Goal: Task Accomplishment & Management: Manage account settings

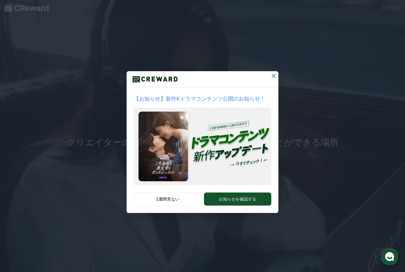
click at [276, 78] on icon at bounding box center [273, 75] width 7 height 7
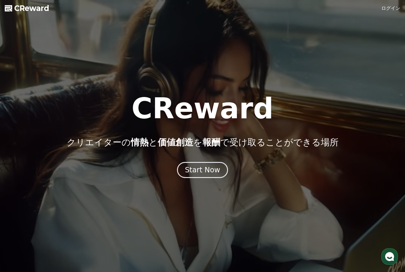
click at [393, 8] on link "ログイン" at bounding box center [390, 8] width 19 height 7
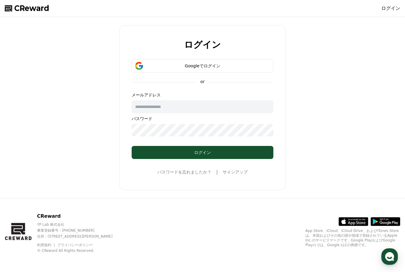
click at [219, 69] on div "Googleでログイン" at bounding box center [202, 66] width 125 height 6
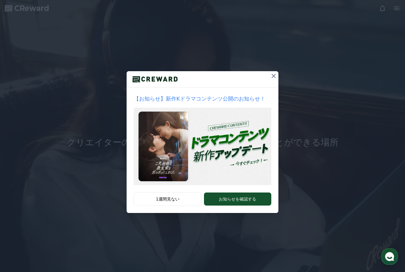
click at [276, 76] on icon at bounding box center [273, 75] width 7 height 7
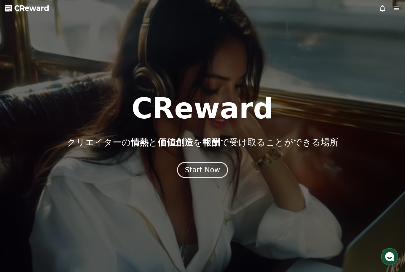
click at [397, 9] on icon at bounding box center [396, 9] width 5 height 4
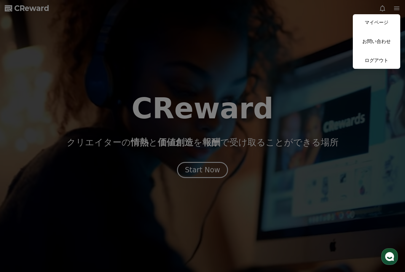
click at [375, 24] on link "マイページ" at bounding box center [376, 22] width 47 height 17
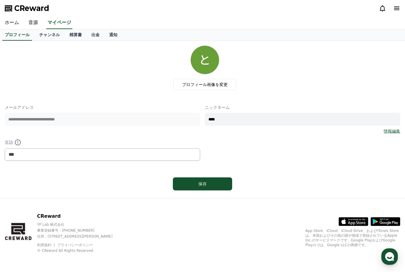
click at [351, 196] on div "**********" at bounding box center [202, 119] width 405 height 157
click at [11, 26] on link "ホーム" at bounding box center [12, 23] width 24 height 12
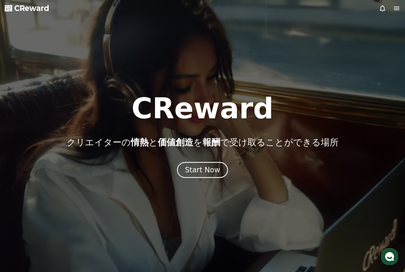
click at [395, 8] on icon at bounding box center [396, 8] width 7 height 7
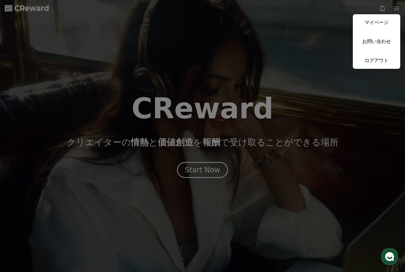
click at [48, 73] on button "close" at bounding box center [202, 136] width 405 height 272
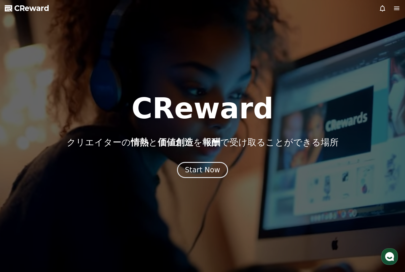
click at [397, 8] on icon at bounding box center [396, 9] width 5 height 4
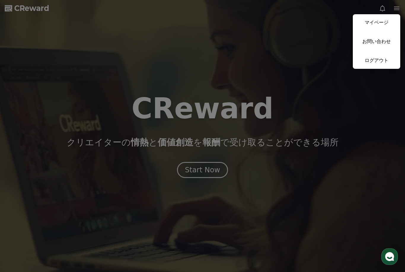
click at [381, 24] on link "マイページ" at bounding box center [376, 22] width 47 height 17
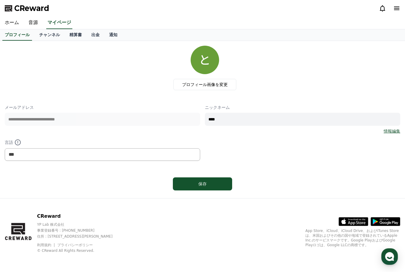
click at [50, 36] on link "チャンネル" at bounding box center [49, 34] width 30 height 11
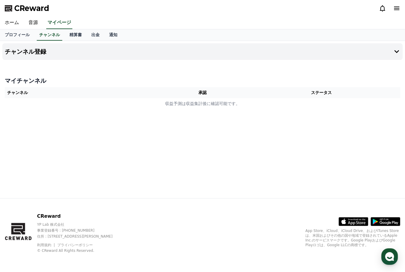
click at [397, 56] on button "チャンネル登録" at bounding box center [202, 51] width 400 height 17
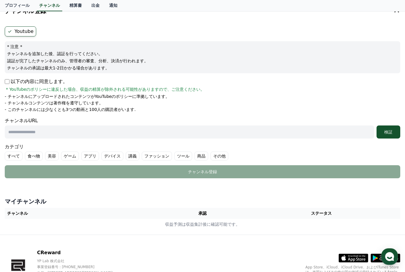
scroll to position [58, 0]
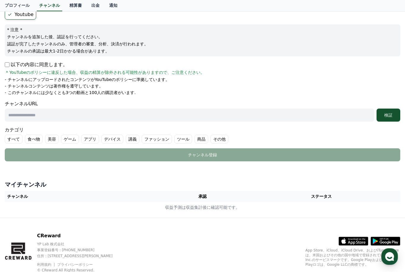
click at [20, 115] on input "text" at bounding box center [190, 115] width 370 height 13
click at [23, 117] on input "text" at bounding box center [190, 115] width 370 height 13
click at [34, 114] on input "text" at bounding box center [190, 115] width 370 height 13
paste input "**********"
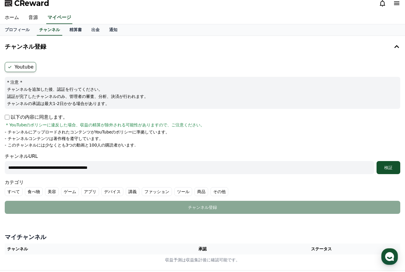
scroll to position [0, 0]
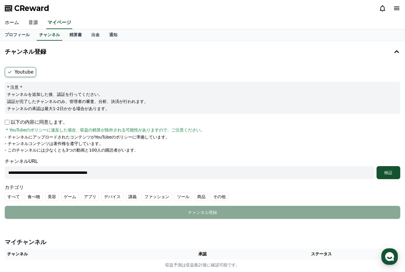
type input "**********"
click at [17, 73] on label "Youtube" at bounding box center [20, 72] width 31 height 10
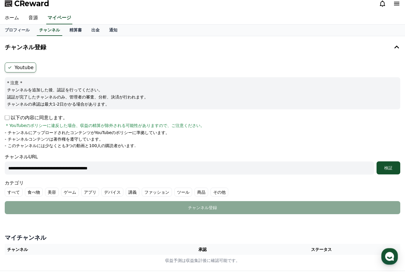
scroll to position [5, 0]
click at [395, 168] on div "検証" at bounding box center [388, 168] width 19 height 6
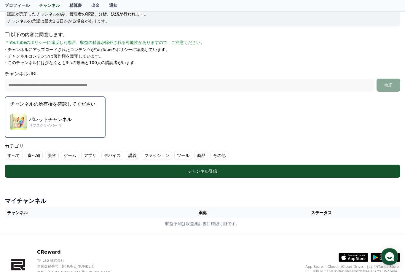
scroll to position [104, 0]
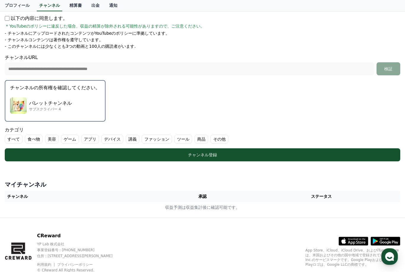
click at [222, 157] on div "チャンネル登録" at bounding box center [203, 155] width 372 height 6
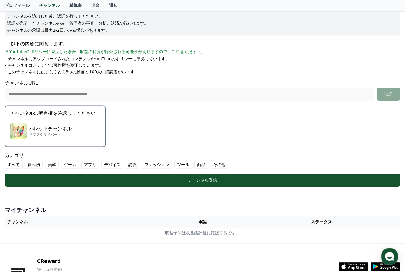
scroll to position [79, 0]
click at [214, 163] on label "その他" at bounding box center [220, 164] width 18 height 9
click at [227, 177] on div "チャンネル登録" at bounding box center [203, 180] width 372 height 6
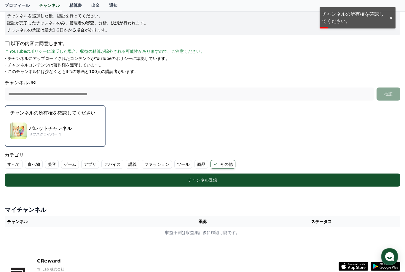
click at [354, 15] on p "チャンネルを追加した後、認証を行ってください。" at bounding box center [202, 16] width 391 height 6
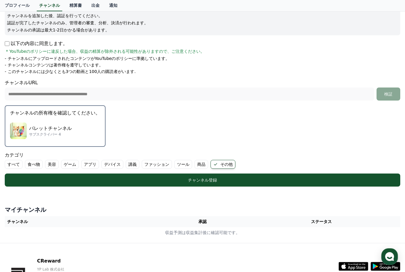
click at [23, 223] on th "チャンネル" at bounding box center [83, 221] width 157 height 11
click at [42, 208] on h4 "マイチャンネル" at bounding box center [203, 210] width 396 height 8
click at [50, 207] on h4 "マイチャンネル" at bounding box center [203, 210] width 396 height 8
click at [47, 134] on p "サブスクライバー 4" at bounding box center [50, 134] width 43 height 5
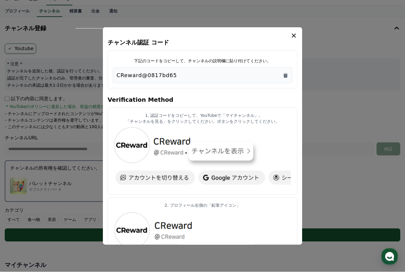
scroll to position [24, 0]
click at [286, 76] on icon "Copy to clipboard" at bounding box center [286, 75] width 4 height 4
click at [288, 74] on div "CReward@0817bd65" at bounding box center [203, 75] width 172 height 8
click at [283, 77] on icon "Copy to clipboard" at bounding box center [286, 75] width 6 height 6
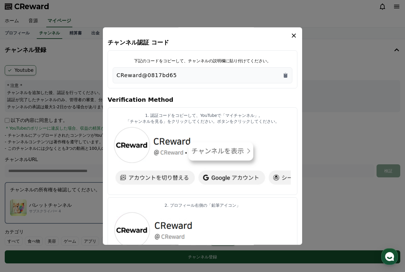
scroll to position [0, 0]
click at [296, 35] on icon "modal" at bounding box center [293, 35] width 7 height 7
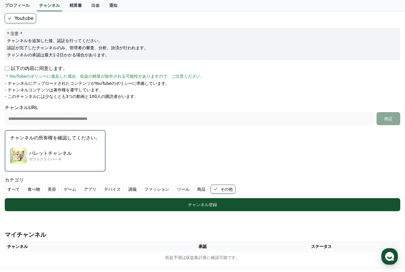
scroll to position [104, 0]
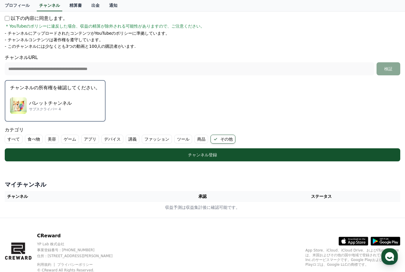
click at [206, 156] on div "チャンネル登録" at bounding box center [203, 155] width 372 height 6
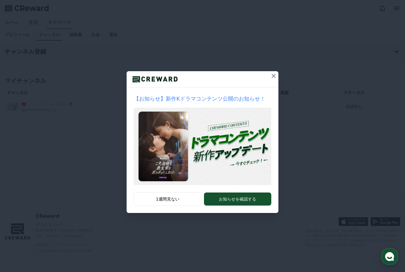
click at [276, 77] on icon at bounding box center [273, 75] width 7 height 7
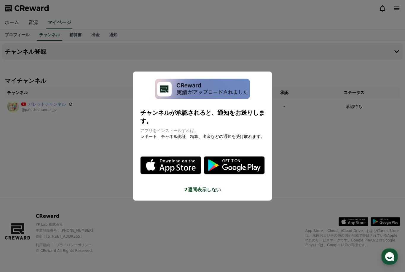
click at [306, 150] on button "close modal" at bounding box center [202, 136] width 405 height 272
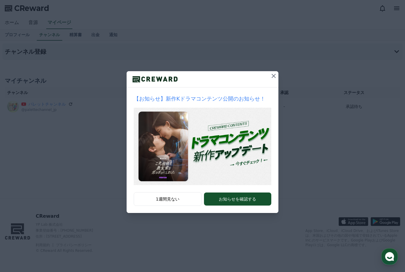
click at [274, 77] on icon at bounding box center [274, 76] width 4 height 4
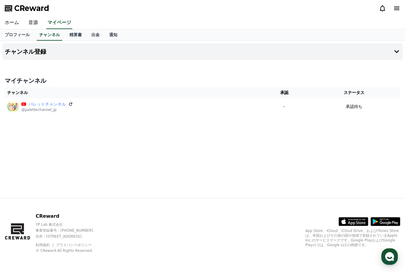
click at [394, 53] on icon at bounding box center [396, 51] width 7 height 7
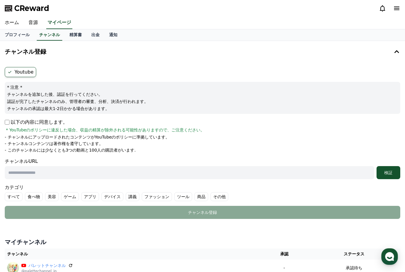
click at [20, 56] on button "チャンネル登録" at bounding box center [202, 51] width 400 height 17
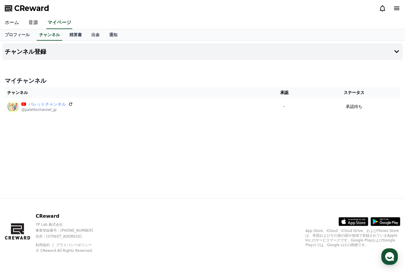
click at [396, 52] on icon at bounding box center [396, 51] width 7 height 7
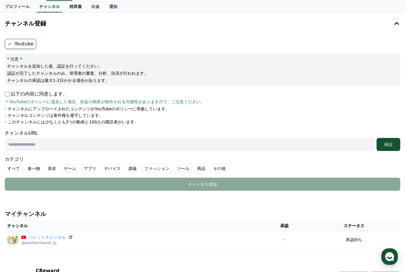
scroll to position [63, 0]
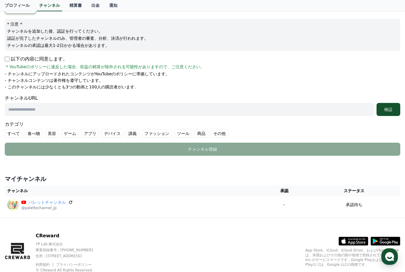
click at [356, 241] on icon at bounding box center [361, 241] width 16 height 9
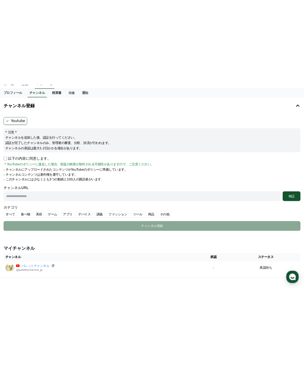
scroll to position [0, 0]
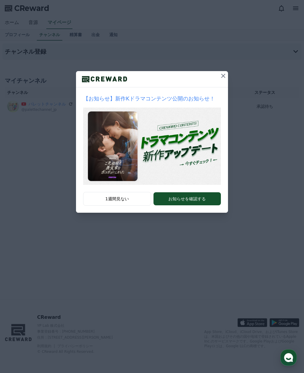
click at [225, 80] on button at bounding box center [222, 75] width 9 height 9
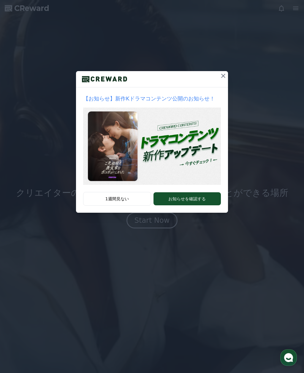
click at [223, 79] on icon at bounding box center [222, 75] width 7 height 7
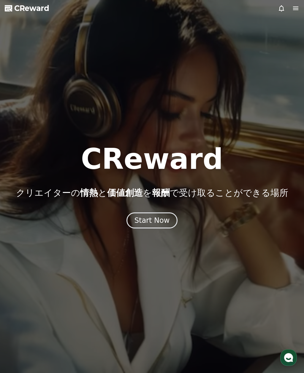
click at [294, 11] on icon at bounding box center [295, 8] width 7 height 7
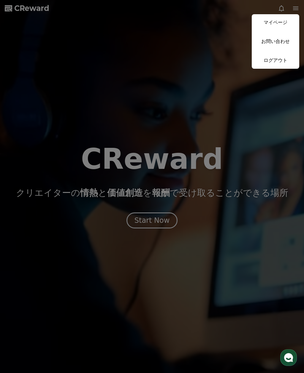
click at [280, 25] on link "マイページ" at bounding box center [274, 22] width 47 height 17
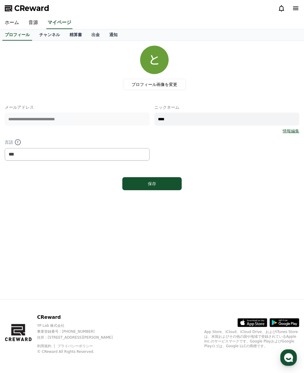
click at [44, 33] on link "チャンネル" at bounding box center [49, 34] width 30 height 11
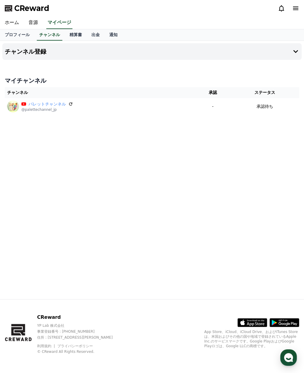
click at [296, 9] on icon at bounding box center [295, 8] width 7 height 7
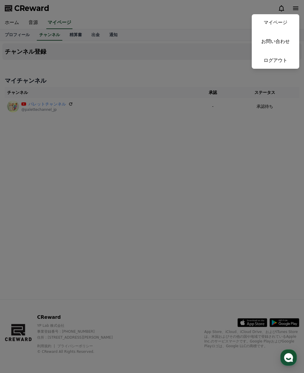
click at [259, 166] on button "close" at bounding box center [152, 186] width 304 height 373
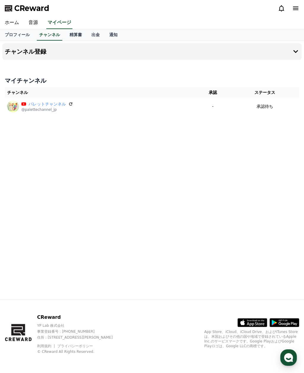
click at [48, 34] on link "チャンネル" at bounding box center [50, 34] width 26 height 11
click at [7, 8] on polygon at bounding box center [8, 9] width 6 height 4
click at [12, 24] on link "ホーム" at bounding box center [12, 23] width 24 height 12
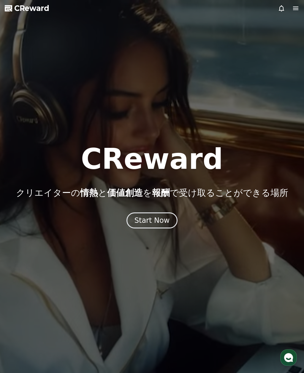
click at [20, 13] on span "CReward" at bounding box center [31, 8] width 35 height 9
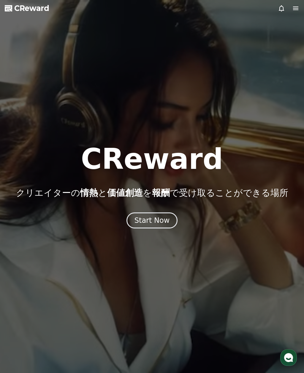
click at [15, 11] on span "CReward" at bounding box center [31, 8] width 35 height 9
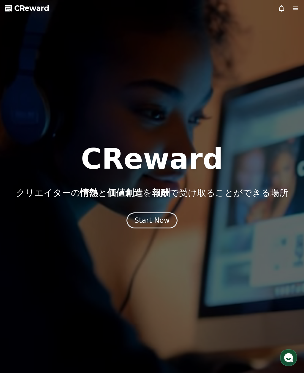
click at [18, 13] on span "CReward" at bounding box center [31, 8] width 35 height 9
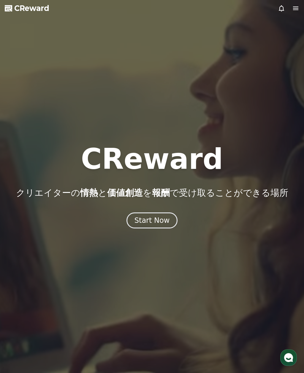
click at [10, 12] on link "CReward" at bounding box center [27, 8] width 44 height 9
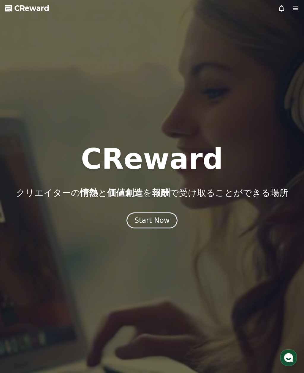
click at [21, 38] on div at bounding box center [152, 186] width 304 height 373
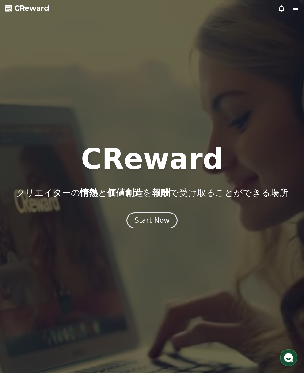
click at [40, 87] on div at bounding box center [152, 186] width 304 height 373
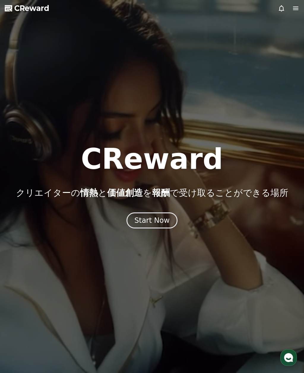
click at [292, 8] on icon at bounding box center [295, 8] width 7 height 7
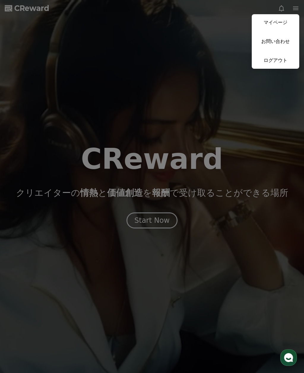
click at [280, 21] on link "マイページ" at bounding box center [274, 22] width 47 height 17
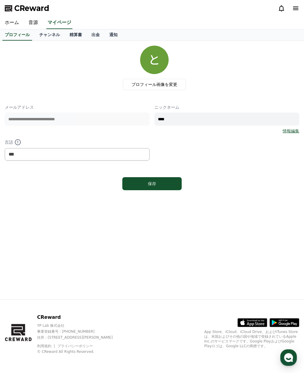
click at [151, 64] on img at bounding box center [154, 60] width 28 height 28
click at [47, 34] on link "チャンネル" at bounding box center [49, 34] width 30 height 11
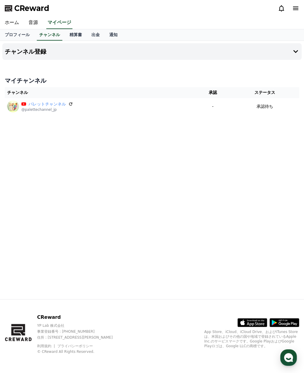
click at [293, 5] on icon at bounding box center [295, 8] width 7 height 7
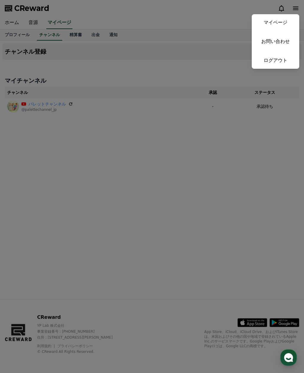
click at [260, 187] on button "close" at bounding box center [152, 186] width 304 height 373
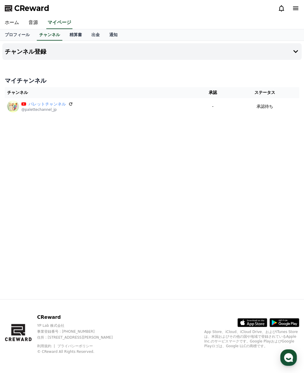
click at [111, 36] on link "通知" at bounding box center [113, 34] width 18 height 11
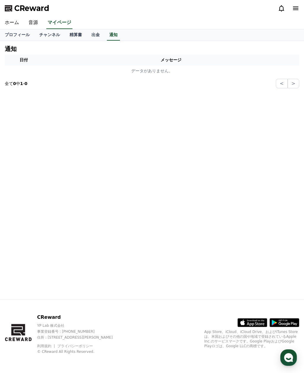
click at [48, 35] on link "チャンネル" at bounding box center [49, 34] width 30 height 11
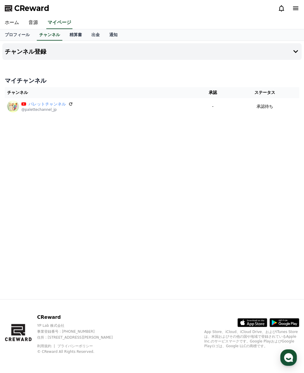
click at [297, 51] on icon at bounding box center [295, 51] width 5 height 3
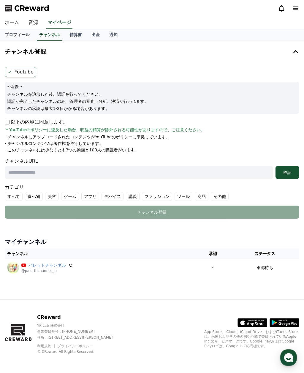
click at [15, 72] on label "Youtube" at bounding box center [20, 72] width 31 height 10
click at [13, 73] on label "Youtube" at bounding box center [20, 72] width 31 height 10
click at [14, 71] on label "Youtube" at bounding box center [20, 72] width 31 height 10
click at [15, 71] on label "Youtube" at bounding box center [20, 72] width 31 height 10
click at [48, 32] on link "チャンネル" at bounding box center [50, 34] width 26 height 11
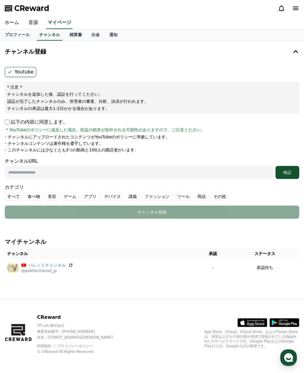
click at [16, 36] on link "プロフィール" at bounding box center [17, 34] width 34 height 11
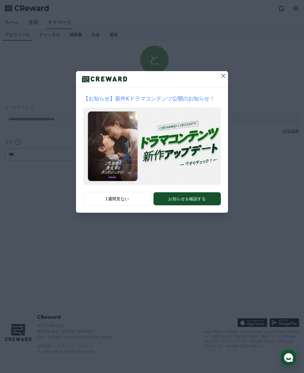
click at [223, 77] on icon at bounding box center [222, 75] width 7 height 7
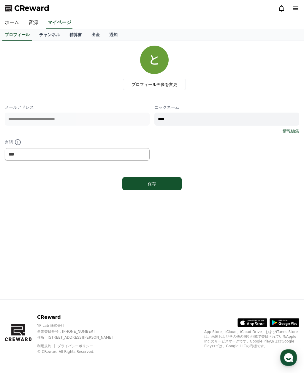
click at [51, 36] on link "チャンネル" at bounding box center [49, 34] width 30 height 11
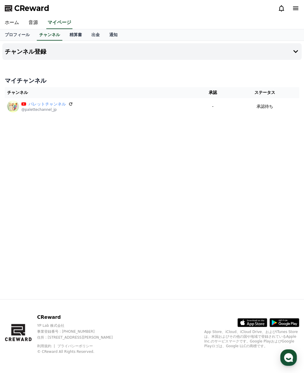
click at [271, 106] on p "承認待ち" at bounding box center [264, 107] width 17 height 6
click at [281, 109] on div "承認待ち" at bounding box center [265, 107] width 64 height 6
click at [281, 159] on div "チャンネル登録 マイチャンネル チャンネル 承認 ステータス パレットチャンネル @palettechannel_jp - 承認待ち" at bounding box center [152, 170] width 304 height 259
click at [71, 103] on div "パレットチャンネル @palettechannel_jp" at bounding box center [100, 107] width 186 height 12
click at [71, 99] on td "パレットチャンネル @palettechannel_jp" at bounding box center [100, 106] width 190 height 17
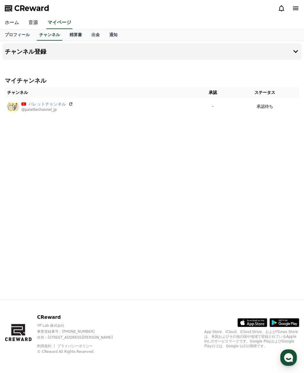
click at [265, 110] on td "承認待ち" at bounding box center [264, 106] width 69 height 17
click at [262, 108] on p "承認待ち" at bounding box center [264, 107] width 17 height 6
click at [297, 49] on icon at bounding box center [295, 51] width 7 height 7
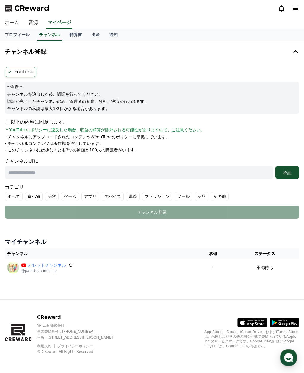
click at [292, 57] on button "チャンネル登録" at bounding box center [151, 51] width 299 height 17
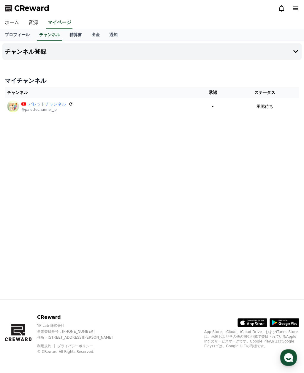
click at [25, 54] on h4 "チャンネル登録" at bounding box center [26, 51] width 42 height 7
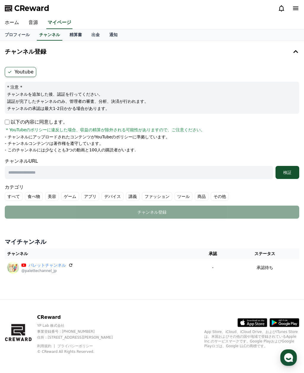
click at [18, 57] on button "チャンネル登録" at bounding box center [151, 51] width 299 height 17
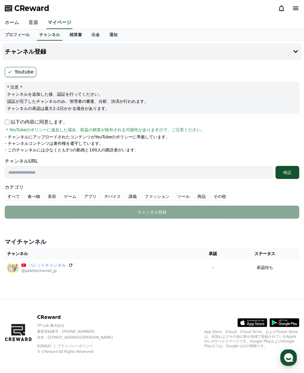
click at [19, 56] on button "チャンネル登録" at bounding box center [151, 51] width 299 height 17
click at [17, 54] on h4 "チャンネル登録" at bounding box center [26, 51] width 42 height 7
click at [18, 52] on h4 "チャンネル登録" at bounding box center [26, 51] width 42 height 7
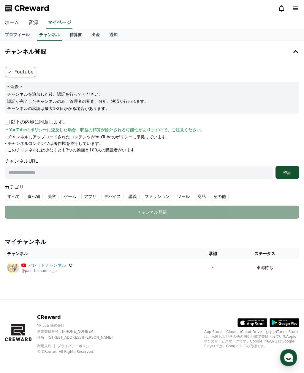
click at [13, 200] on label "すべて" at bounding box center [14, 196] width 18 height 9
click at [24, 196] on label "すべて" at bounding box center [17, 196] width 25 height 9
click at [75, 262] on div "パレットチャンネル @palettechannel_jp" at bounding box center [100, 268] width 186 height 12
click at [70, 264] on icon at bounding box center [70, 265] width 3 height 3
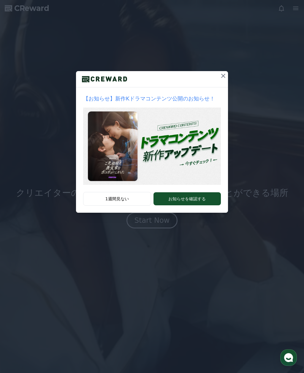
click at [225, 75] on icon at bounding box center [222, 75] width 7 height 7
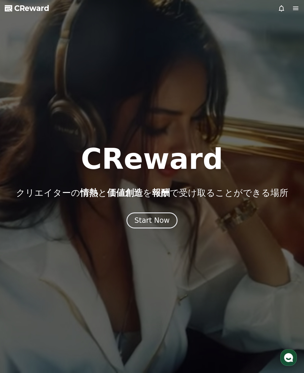
click at [293, 11] on icon at bounding box center [295, 8] width 7 height 7
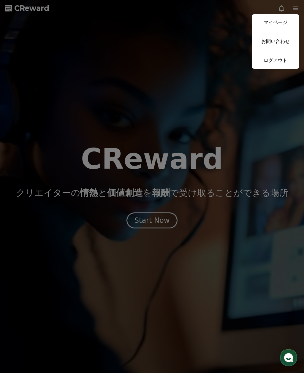
click at [282, 22] on link "マイページ" at bounding box center [274, 22] width 47 height 17
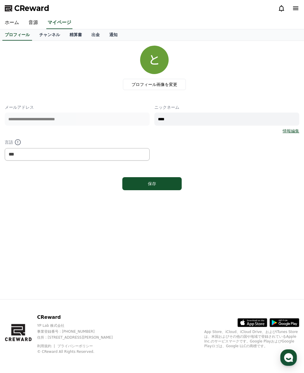
click at [53, 35] on link "チャンネル" at bounding box center [49, 34] width 30 height 11
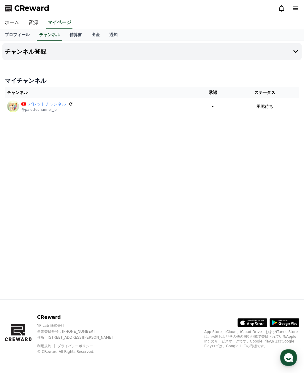
click at [297, 50] on icon at bounding box center [295, 51] width 7 height 7
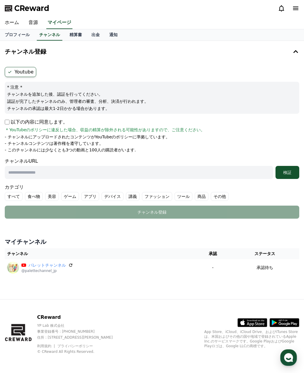
click at [24, 74] on label "Youtube" at bounding box center [20, 72] width 31 height 10
click at [28, 72] on label "Youtube" at bounding box center [20, 72] width 31 height 10
click at [294, 54] on icon at bounding box center [295, 51] width 7 height 7
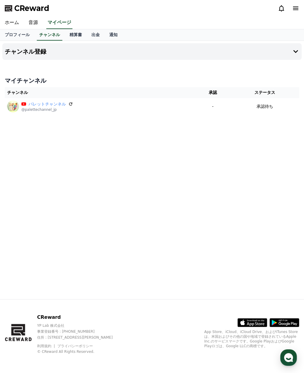
click at [295, 54] on icon at bounding box center [295, 51] width 7 height 7
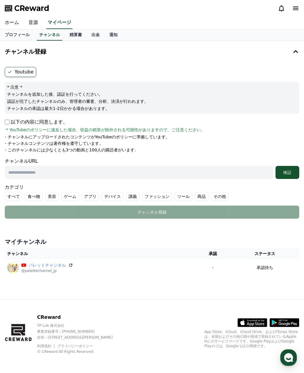
scroll to position [2, 0]
click at [10, 21] on link "ホーム" at bounding box center [12, 23] width 24 height 12
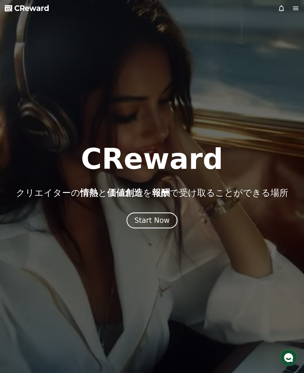
click at [159, 222] on div "Start Now" at bounding box center [151, 220] width 35 height 9
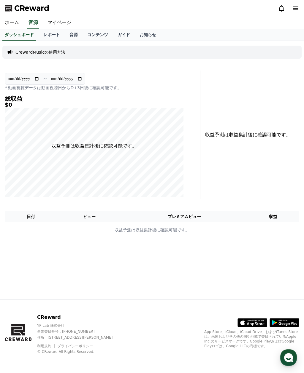
click at [50, 37] on link "レポート" at bounding box center [52, 34] width 26 height 11
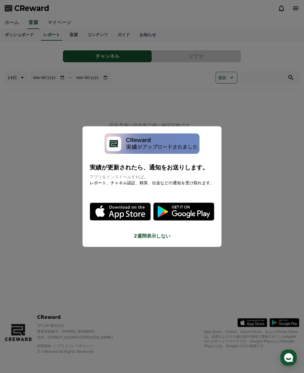
click at [282, 128] on button "close modal" at bounding box center [152, 186] width 304 height 373
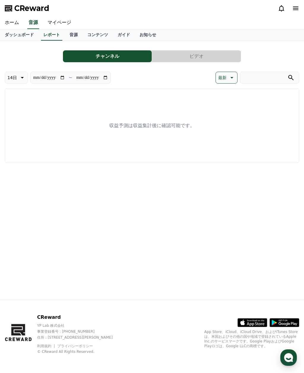
click at [67, 36] on link "音源" at bounding box center [74, 34] width 18 height 11
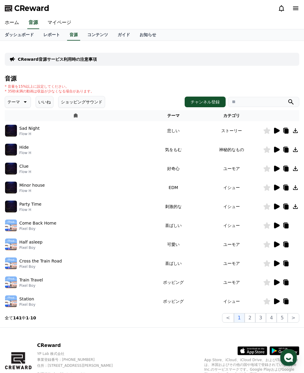
click at [275, 133] on icon at bounding box center [277, 131] width 6 height 6
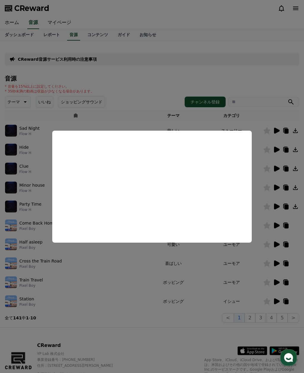
click at [215, 76] on button "close modal" at bounding box center [152, 186] width 304 height 373
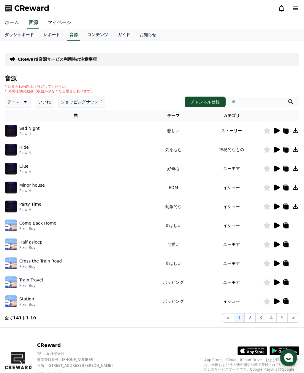
click at [98, 34] on link "コンテンツ" at bounding box center [97, 34] width 30 height 11
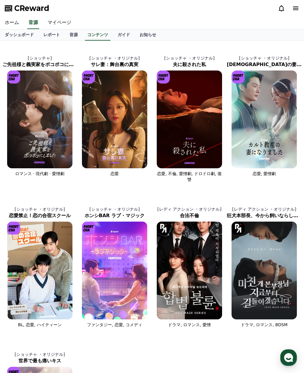
click at [123, 34] on link "ガイド" at bounding box center [124, 34] width 22 height 11
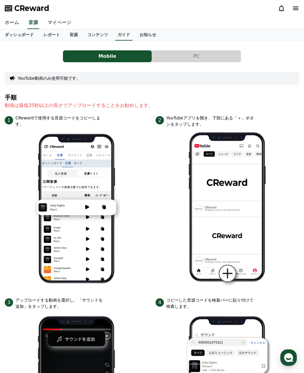
click at [144, 37] on link "お知らせ" at bounding box center [148, 34] width 26 height 11
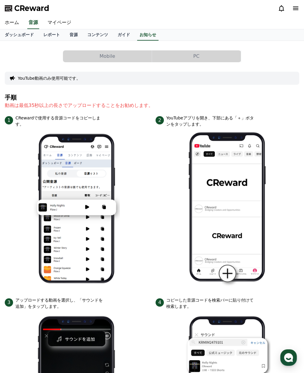
click at [56, 25] on link "マイページ" at bounding box center [59, 23] width 33 height 12
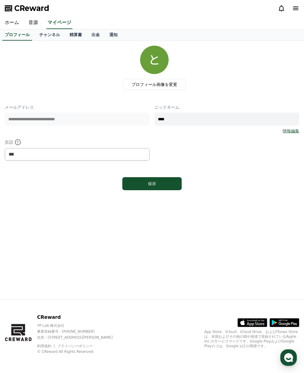
click at [48, 36] on link "チャンネル" at bounding box center [49, 34] width 30 height 11
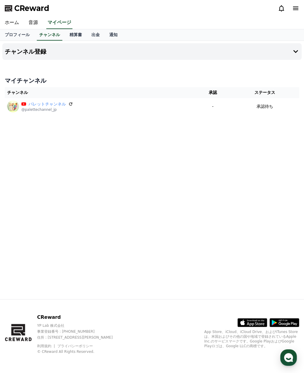
click at [293, 51] on icon at bounding box center [295, 51] width 5 height 3
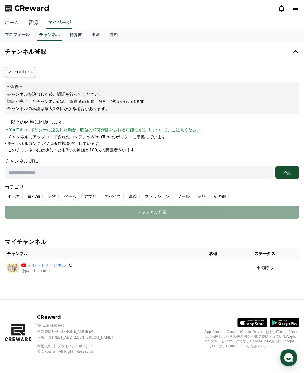
click at [291, 51] on button "チャンネル登録" at bounding box center [151, 51] width 299 height 17
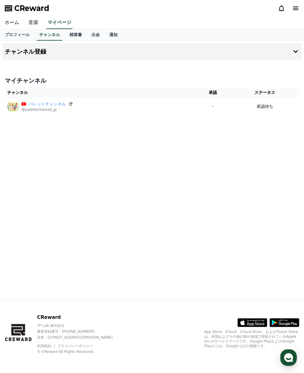
click at [36, 7] on span "CReward" at bounding box center [31, 8] width 35 height 9
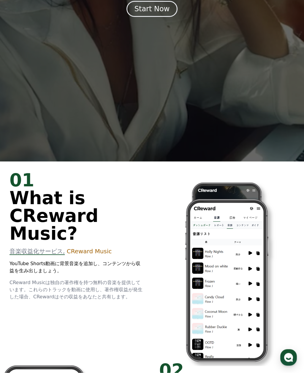
scroll to position [247, 0]
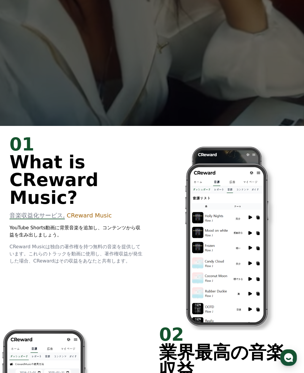
click at [47, 219] on span "音楽収益化サービス," at bounding box center [36, 215] width 55 height 7
